Goal: Task Accomplishment & Management: Use online tool/utility

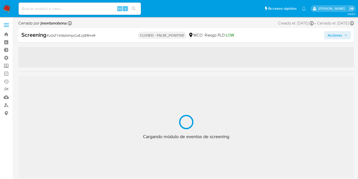
select select "10"
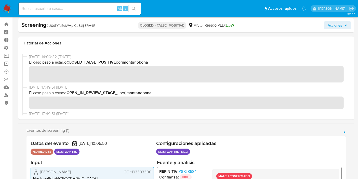
scroll to position [11, 0]
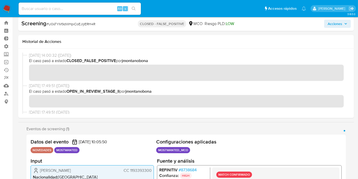
drag, startPoint x: 159, startPoint y: 130, endPoint x: 163, endPoint y: 137, distance: 8.0
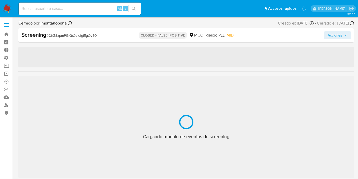
select select "10"
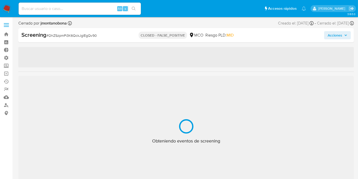
scroll to position [240, 0]
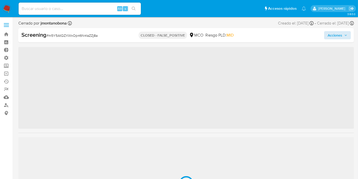
scroll to position [240, 0]
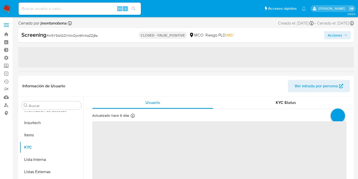
select select "10"
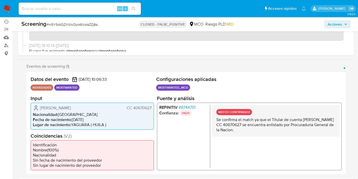
scroll to position [85, 0]
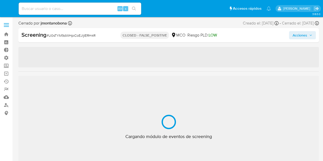
select select "10"
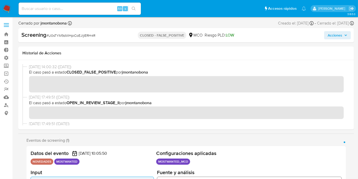
scroll to position [202, 0]
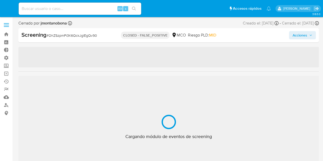
select select "10"
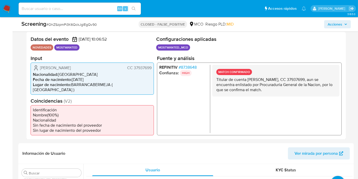
scroll to position [113, 0]
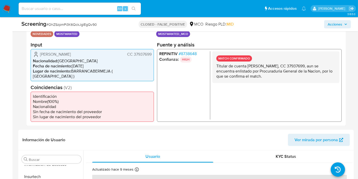
drag, startPoint x: 231, startPoint y: 65, endPoint x: 281, endPoint y: 80, distance: 52.5
click at [279, 82] on div "MATCH CONFIRMADO Titular de cuenta [PERSON_NAME], CC 37937699, aun se encuentra…" at bounding box center [275, 67] width 127 height 32
click at [281, 80] on div "MATCH CONFIRMADO Titular de cuenta Diana Pedrozo Mejia, CC 37937699, aun se enc…" at bounding box center [275, 67] width 127 height 32
drag, startPoint x: 249, startPoint y: 72, endPoint x: 258, endPoint y: 78, distance: 10.2
click at [258, 78] on p "Titular de cuenta Diana Pedrozo Mejia, CC 37937699, aun se encuentra enlistado …" at bounding box center [276, 70] width 119 height 15
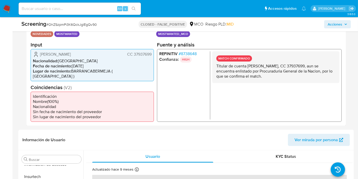
click at [261, 81] on div "MATCH CONFIRMADO Titular de cuenta Diana Pedrozo Mejia, CC 37937699, aun se enc…" at bounding box center [275, 67] width 127 height 32
drag, startPoint x: 264, startPoint y: 77, endPoint x: 232, endPoint y: 66, distance: 33.4
click at [232, 66] on p "Titular de cuenta Diana Pedrozo Mejia, CC 37937699, aun se encuentra enlistado …" at bounding box center [276, 70] width 119 height 15
click at [239, 70] on p "Titular de cuenta Diana Pedrozo Mejia, CC 37937699, aun se encuentra enlistado …" at bounding box center [276, 70] width 119 height 15
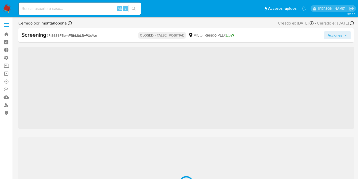
scroll to position [180, 0]
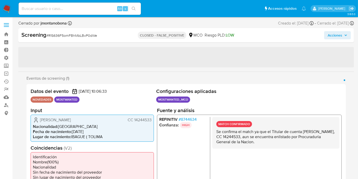
select select "10"
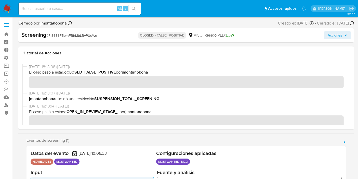
scroll to position [240, 0]
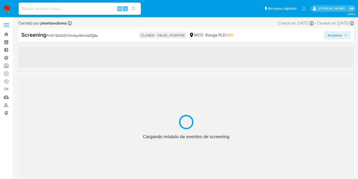
select select "10"
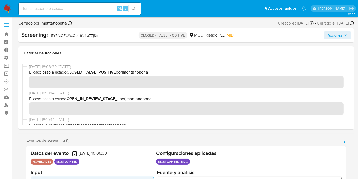
scroll to position [240, 0]
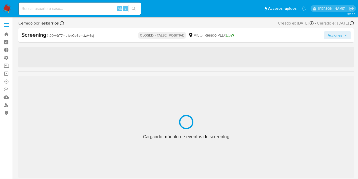
scroll to position [240, 0]
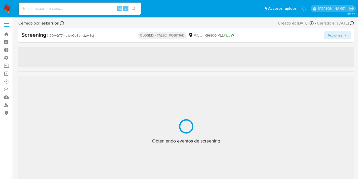
select select "10"
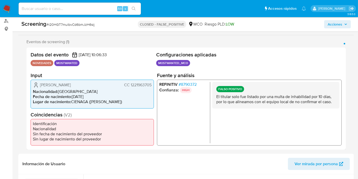
scroll to position [85, 0]
